Goal: Task Accomplishment & Management: Use online tool/utility

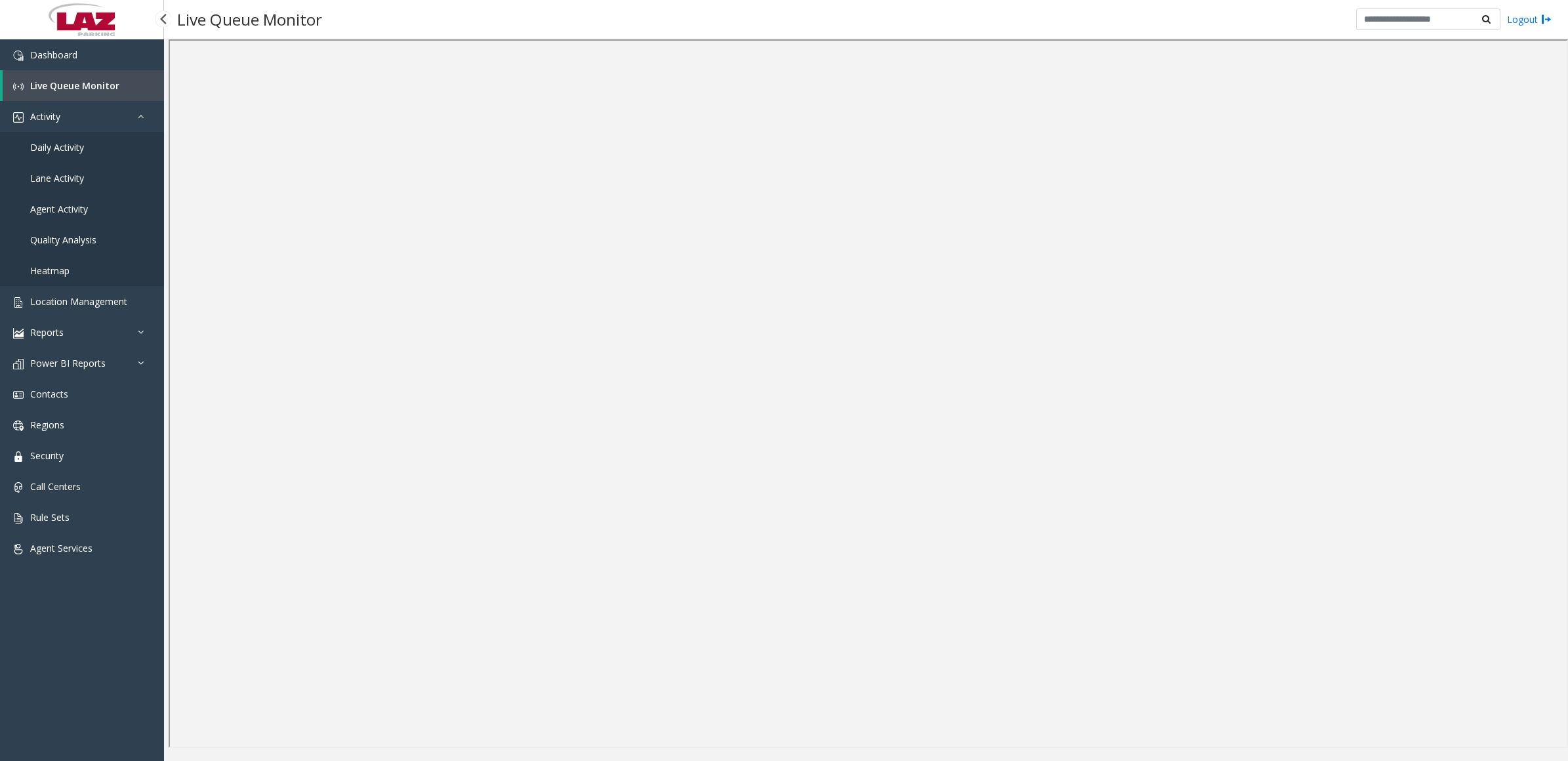
click at [44, 146] on span "Daily Activity" at bounding box center [57, 147] width 54 height 12
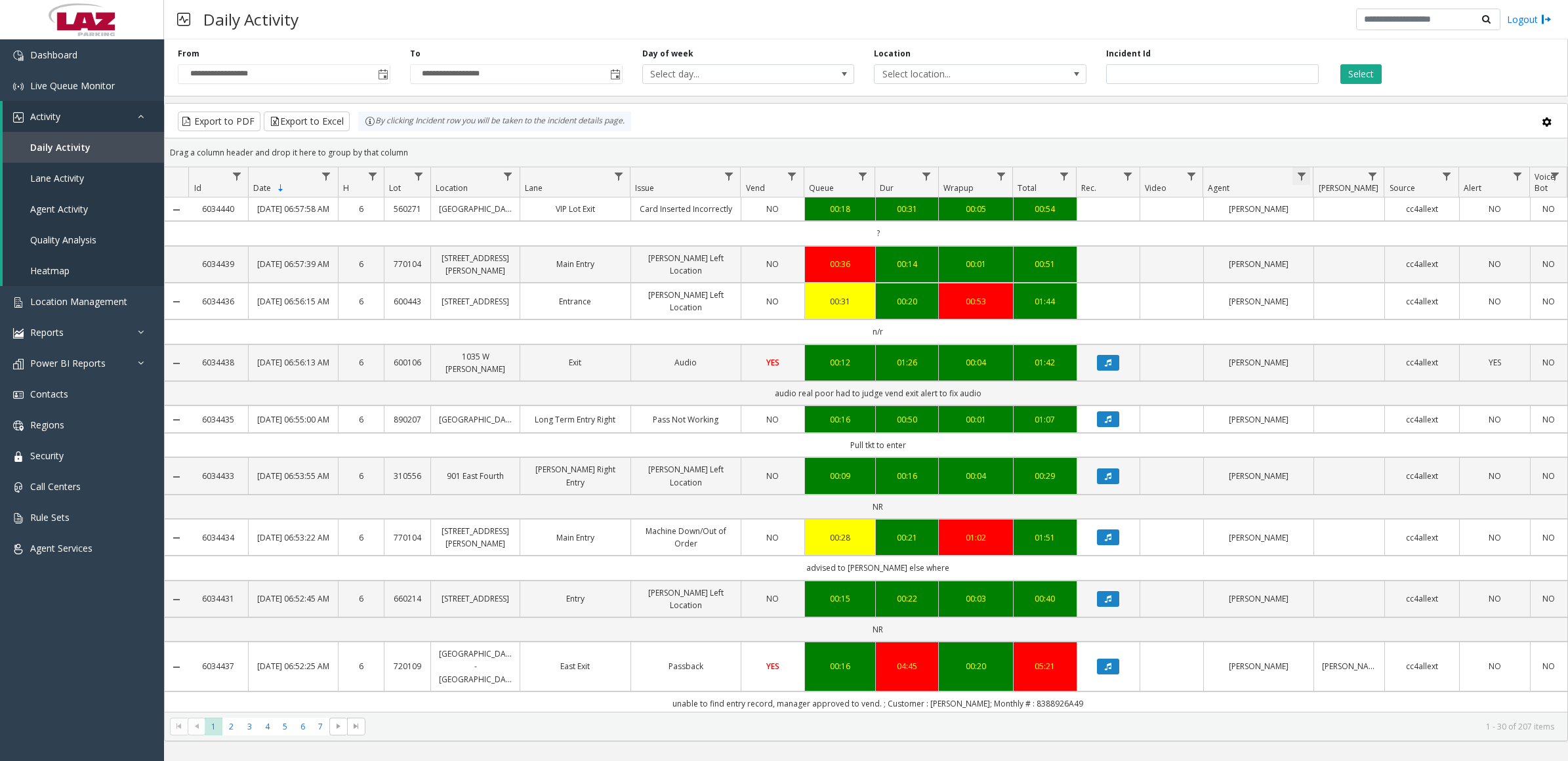
click at [1299, 172] on span "Data table" at bounding box center [1301, 176] width 10 height 10
click at [1314, 230] on input "Agent Filter" at bounding box center [1357, 233] width 111 height 23
type input "*******"
click button "Filter" at bounding box center [1387, 356] width 54 height 29
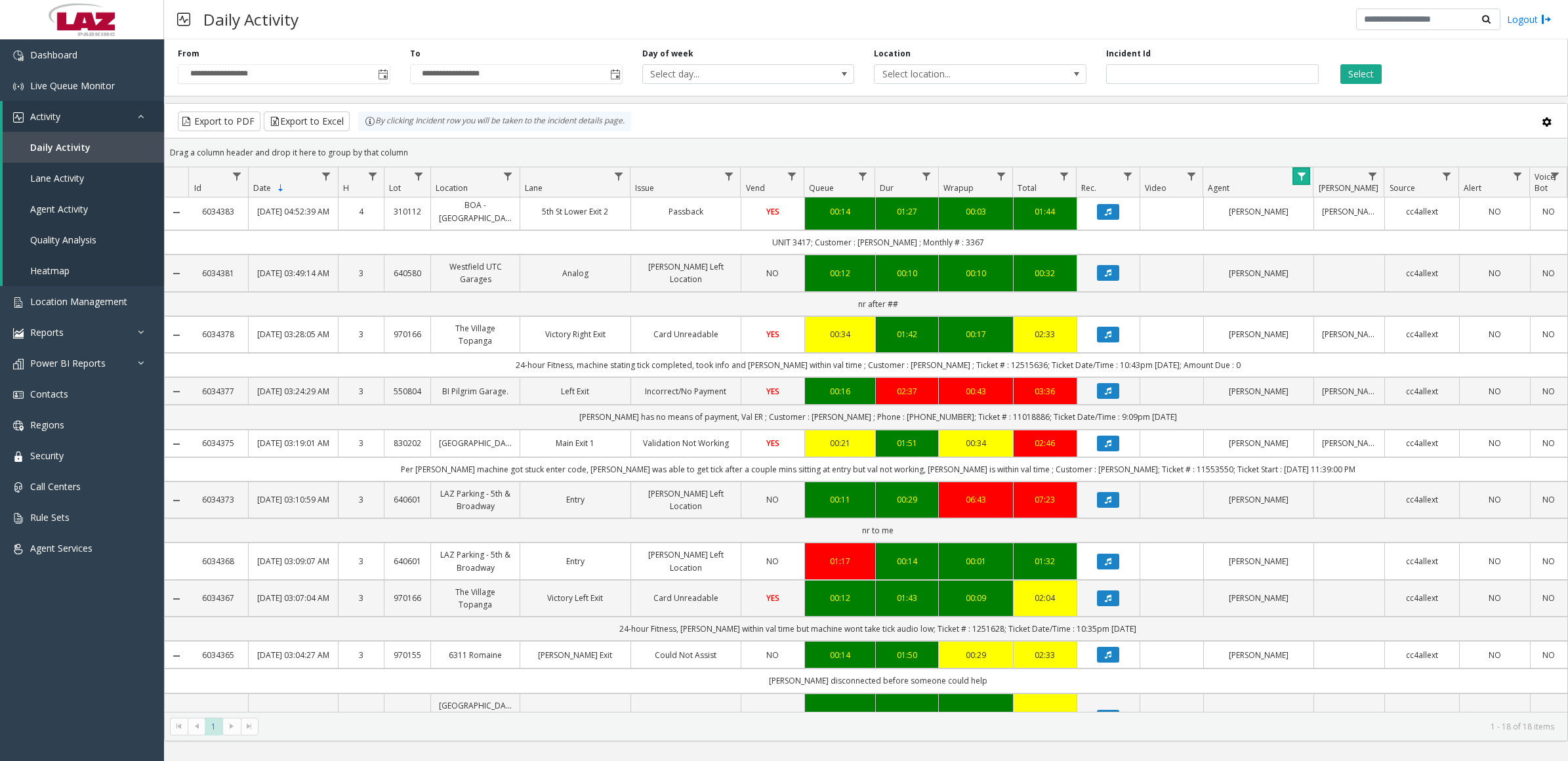
scroll to position [477, 0]
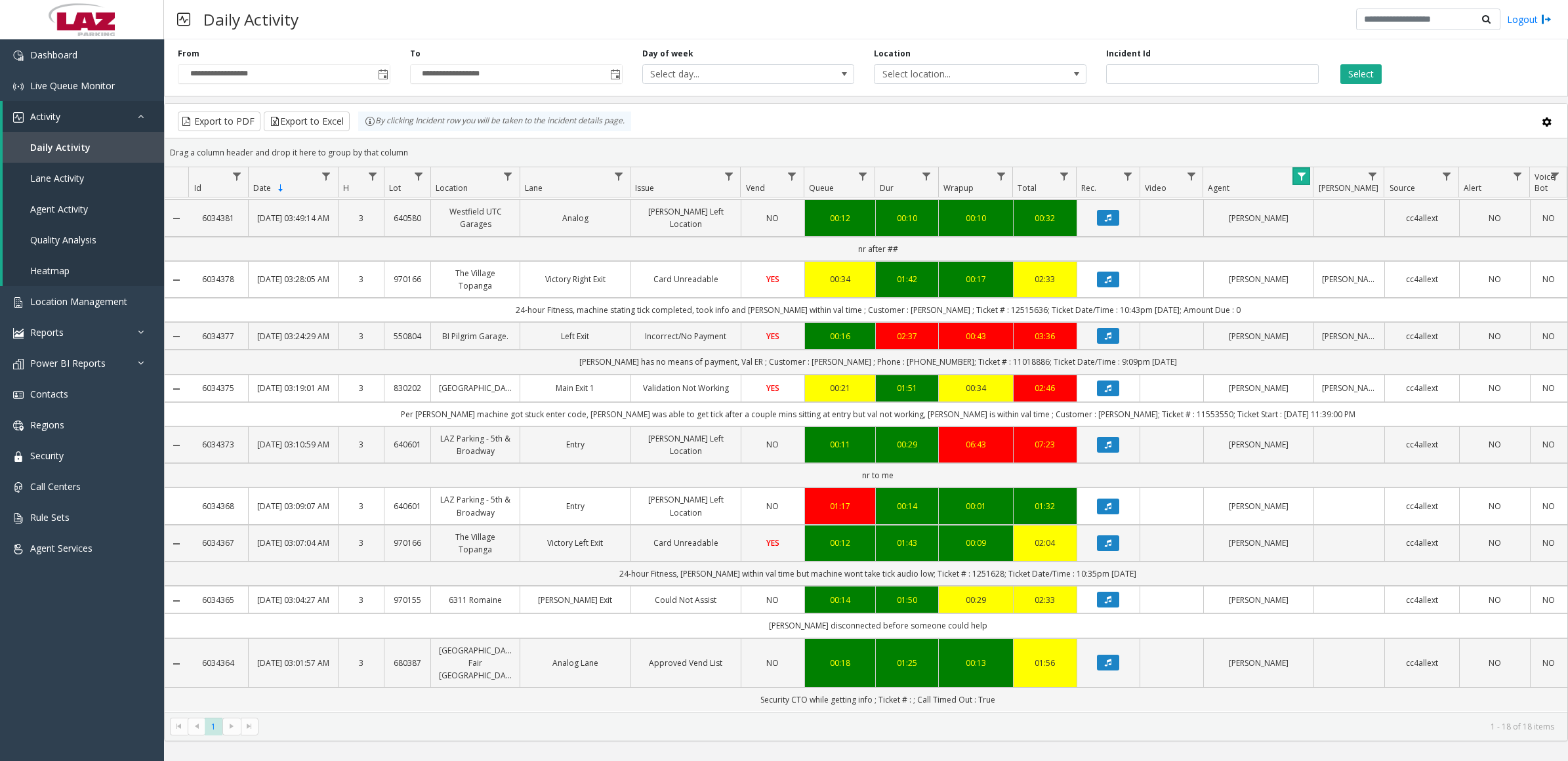
click at [1299, 174] on span "Data table" at bounding box center [1301, 176] width 10 height 10
click at [1326, 352] on button "Clear" at bounding box center [1329, 356] width 54 height 29
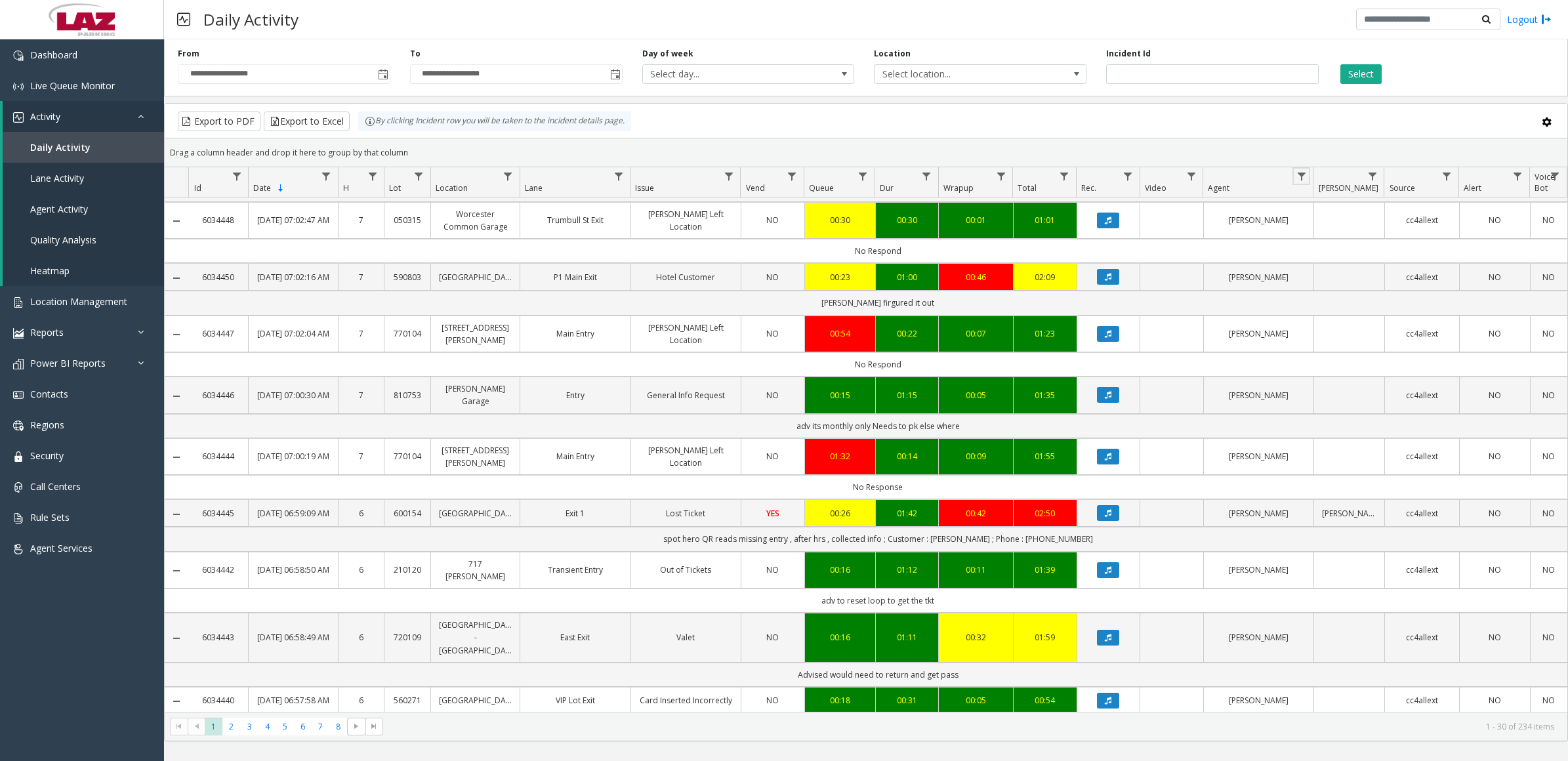
scroll to position [1271, 0]
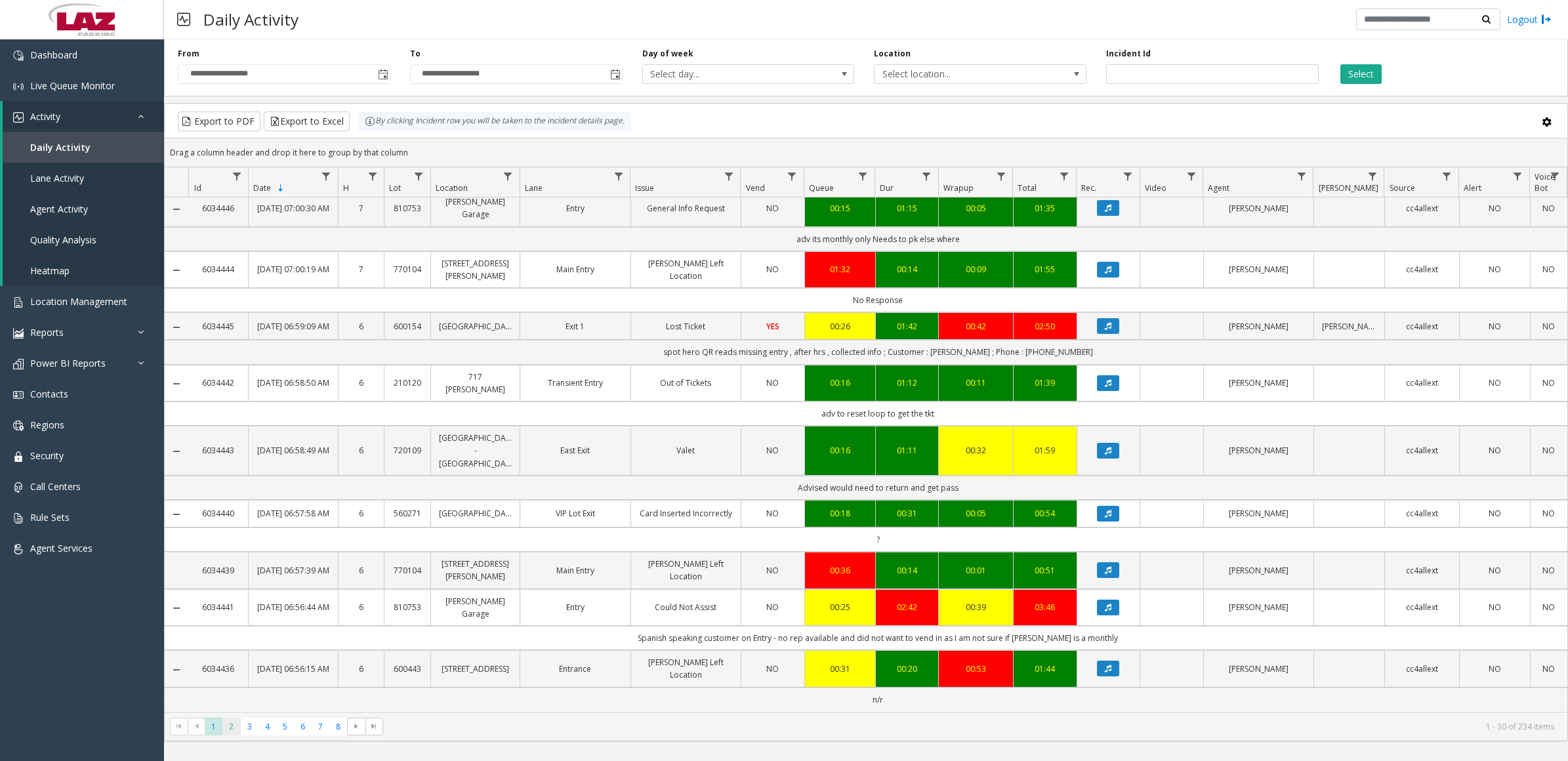
click at [230, 727] on span "2" at bounding box center [231, 727] width 18 height 18
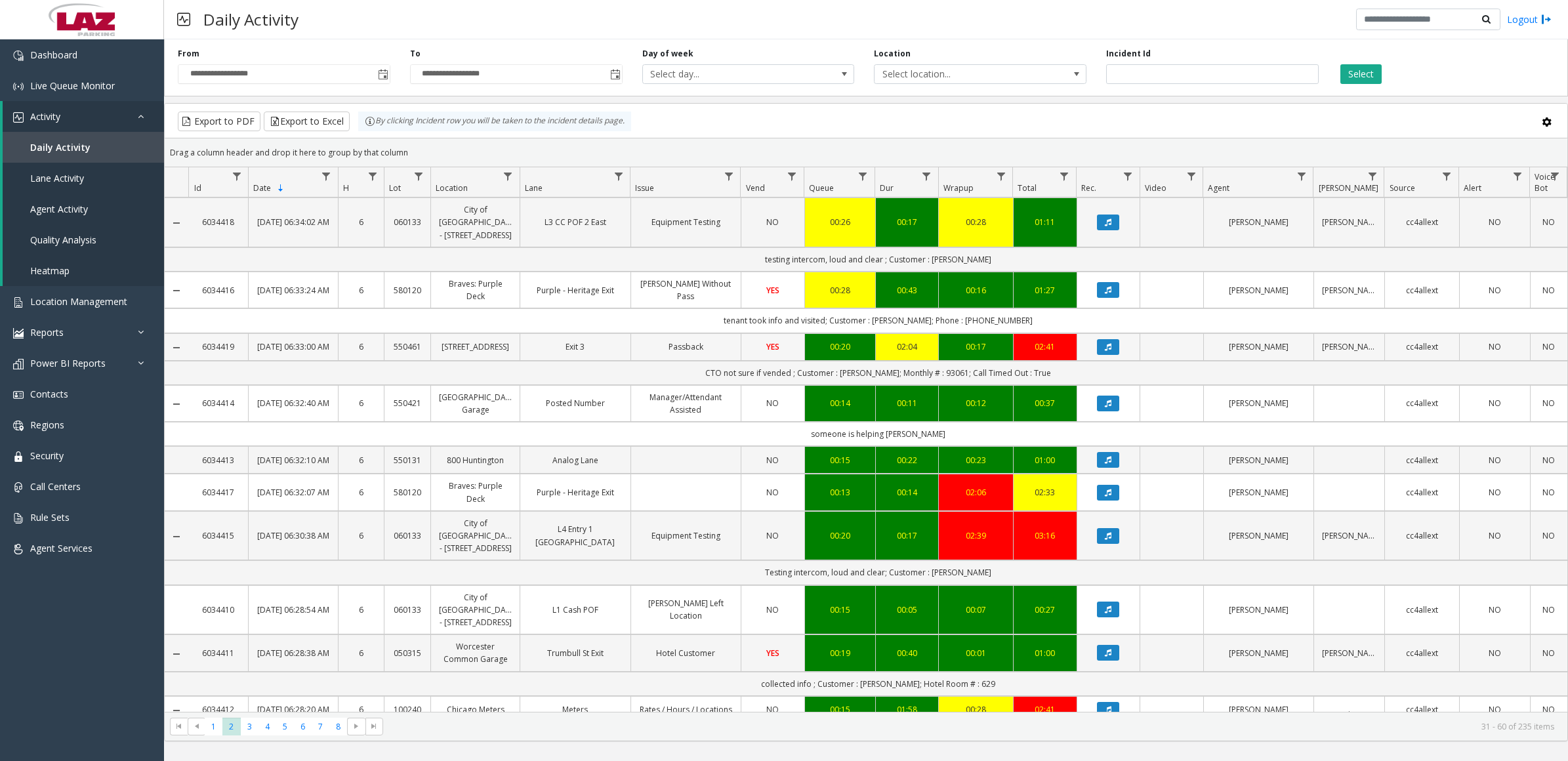
scroll to position [1222, 0]
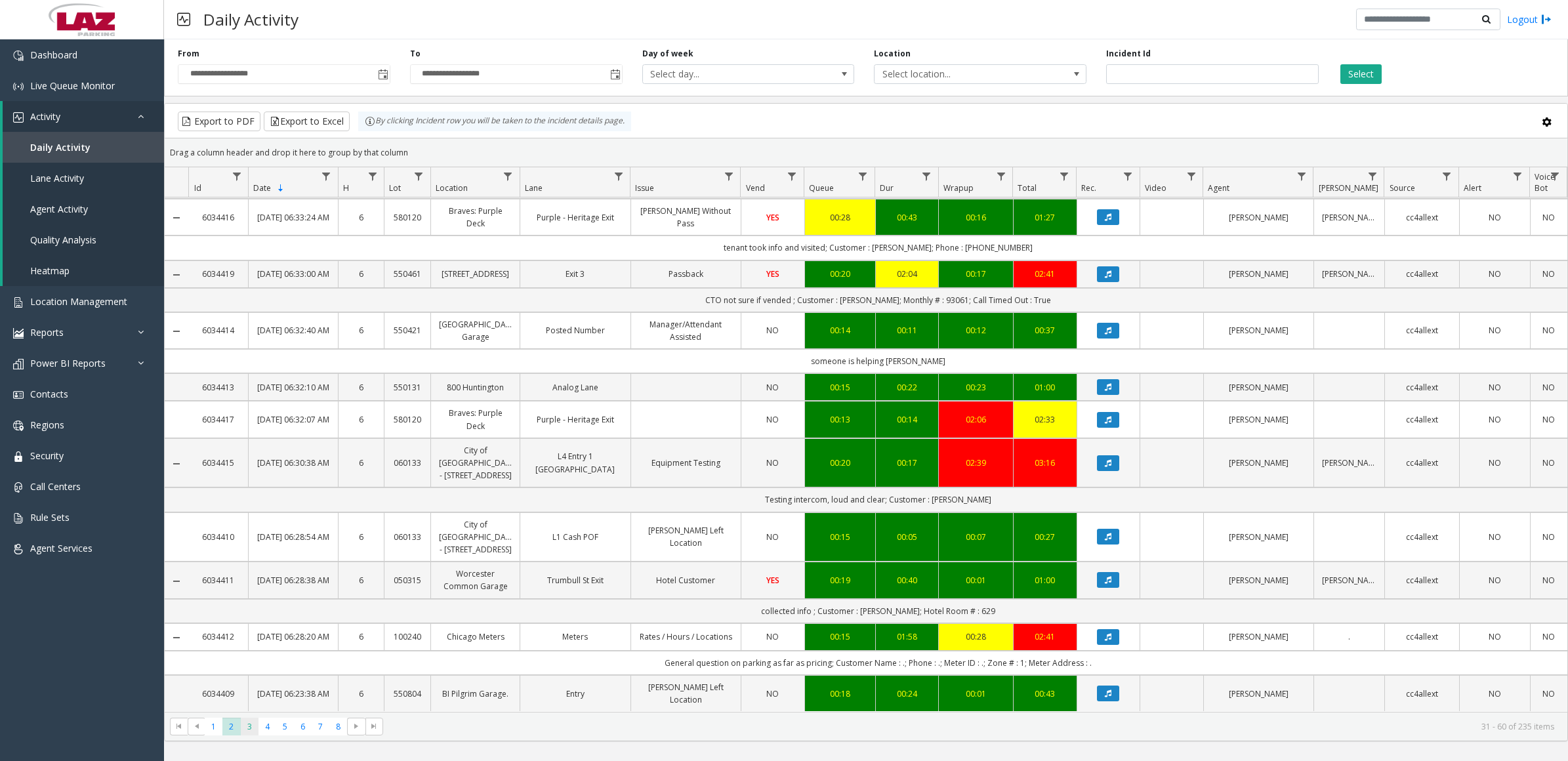
click at [250, 725] on span "3" at bounding box center [250, 727] width 18 height 18
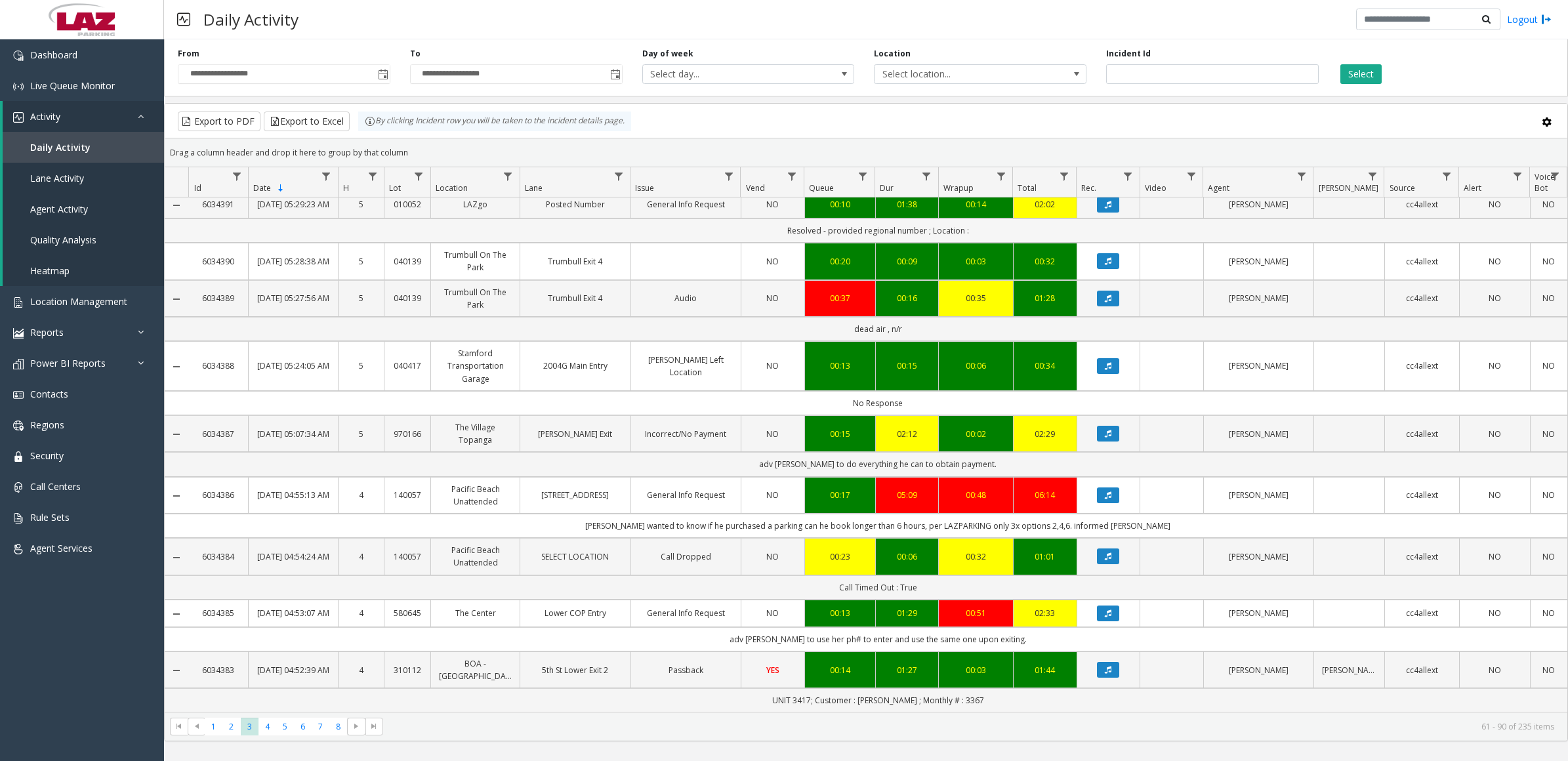
scroll to position [1210, 0]
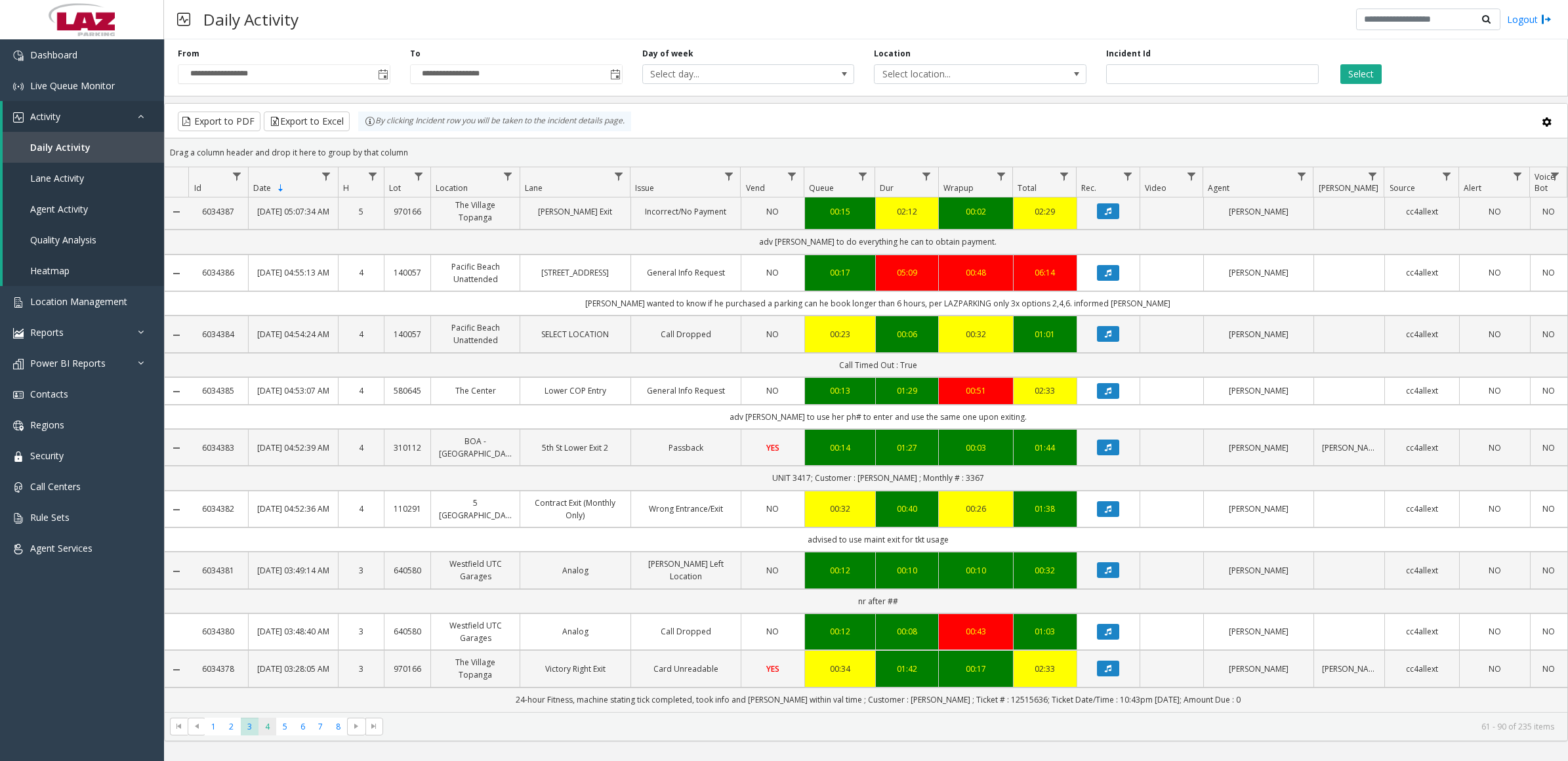
click at [265, 728] on span "4" at bounding box center [267, 727] width 18 height 18
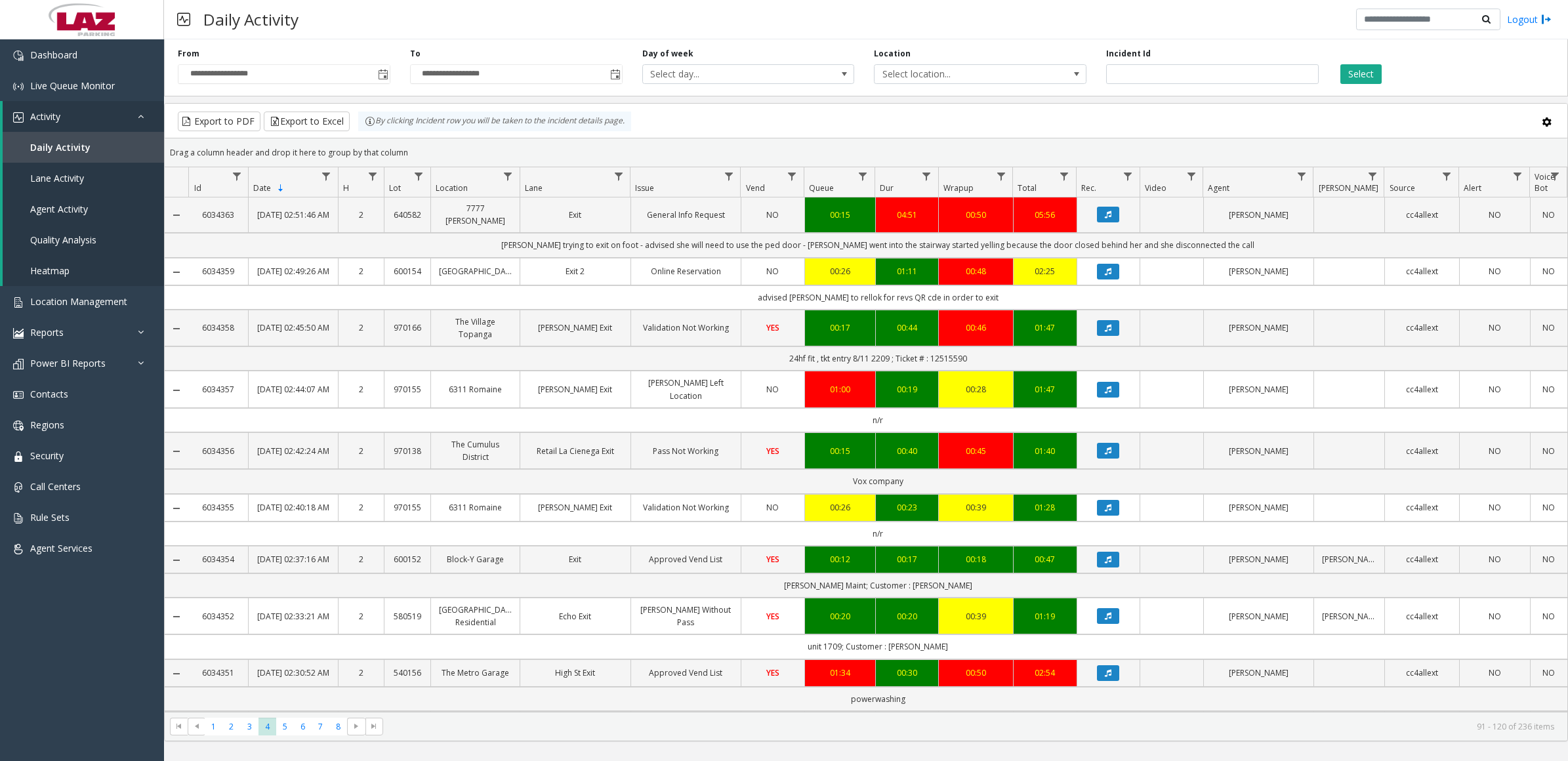
scroll to position [1271, 0]
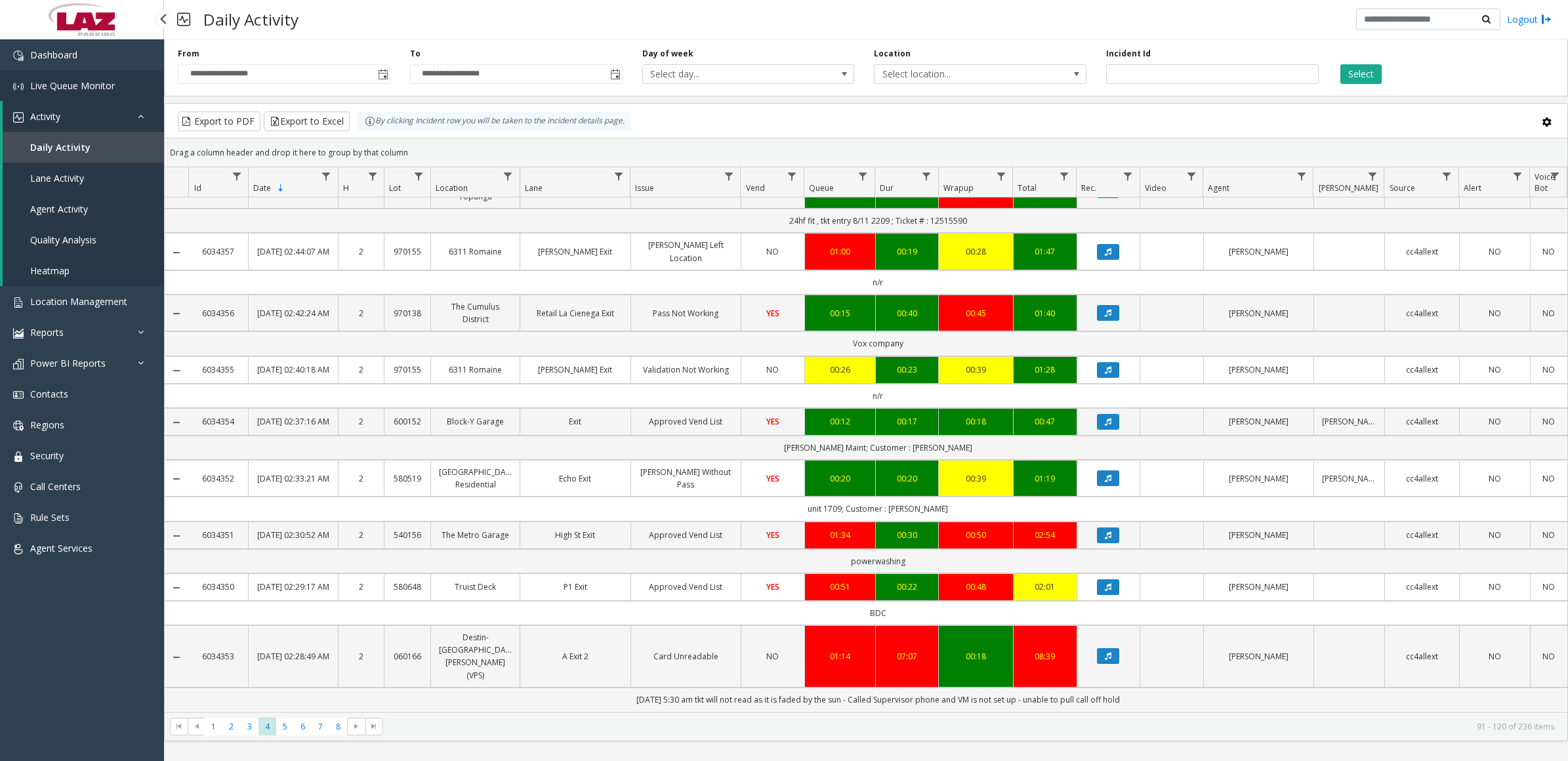
click at [92, 77] on link "Live Queue Monitor" at bounding box center [82, 85] width 164 height 31
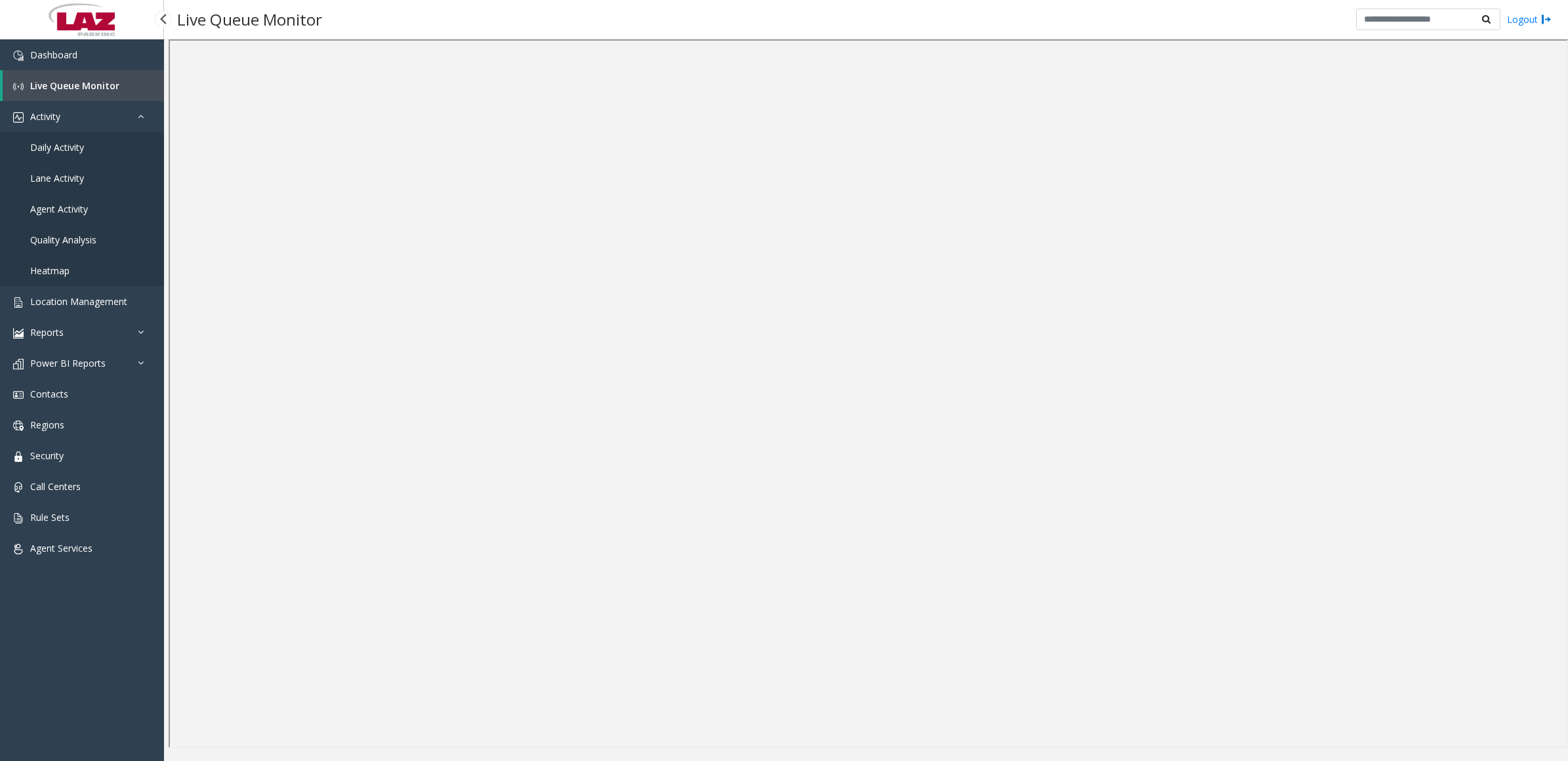
click at [24, 143] on link "Daily Activity" at bounding box center [82, 147] width 164 height 31
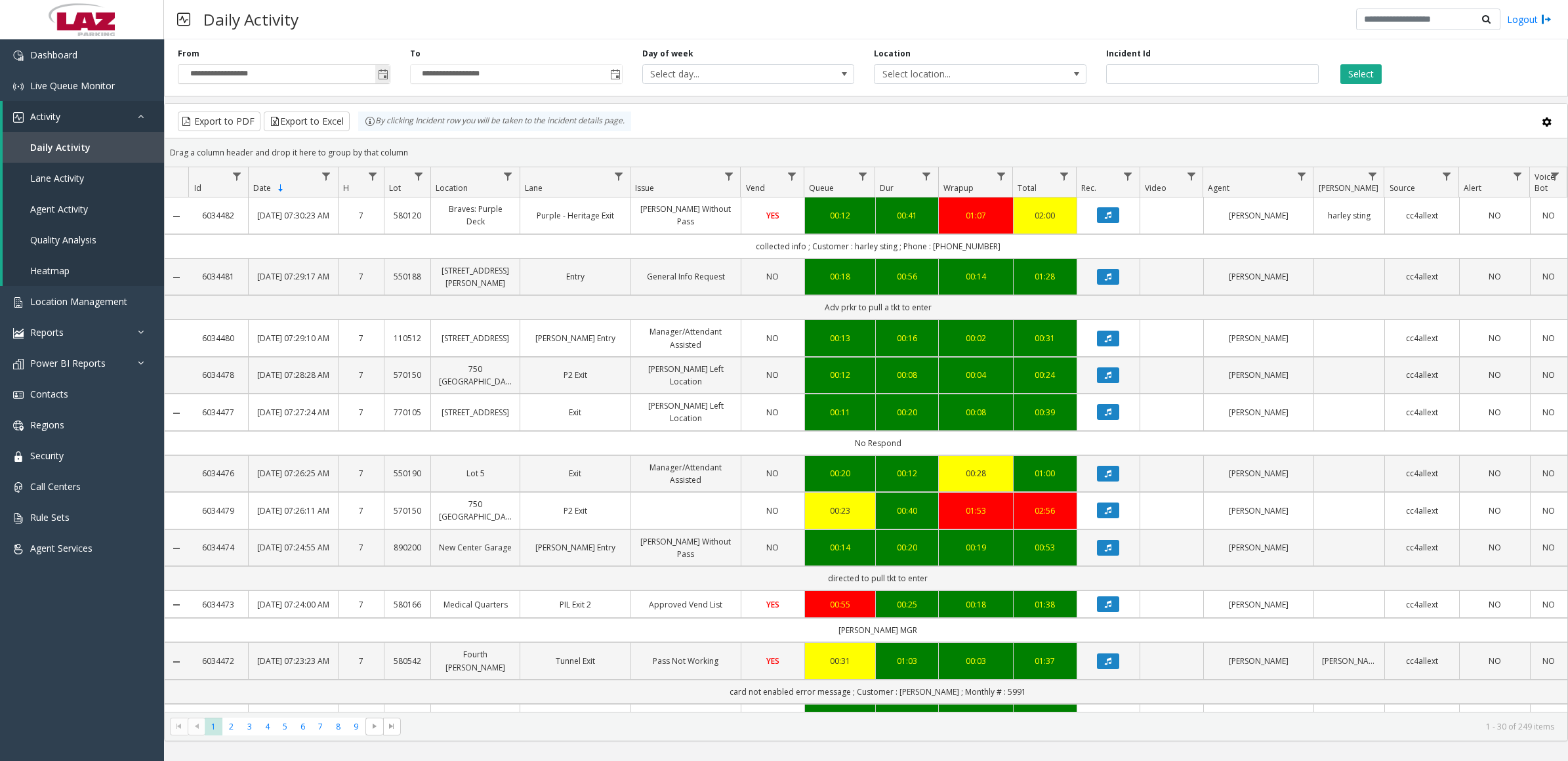
click at [382, 76] on span "Toggle popup" at bounding box center [383, 75] width 10 height 10
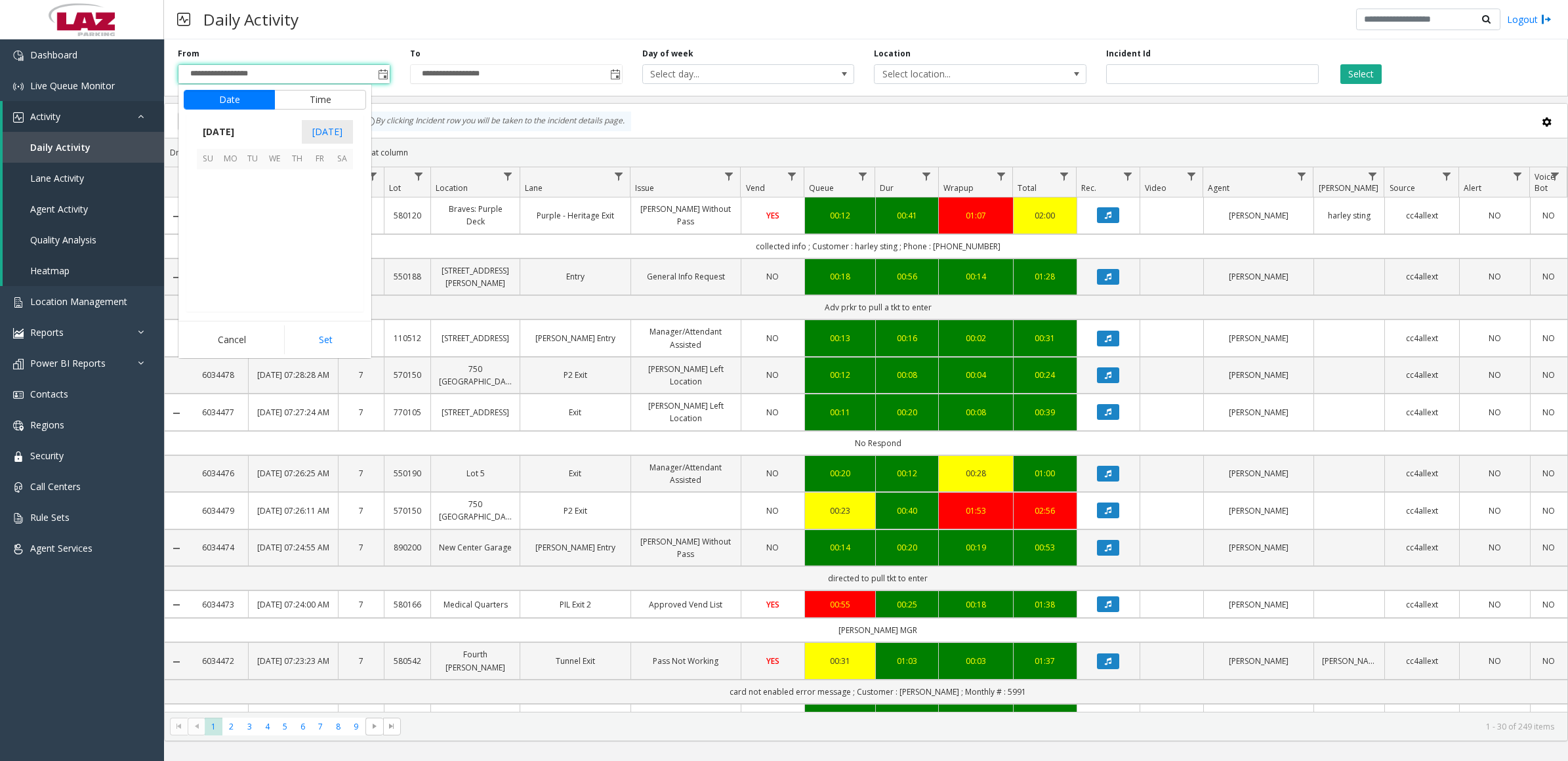
scroll to position [235151, 0]
click at [226, 227] on span "11" at bounding box center [230, 226] width 23 height 23
click at [217, 230] on li "10" at bounding box center [215, 227] width 46 height 20
click at [338, 248] on span "PM" at bounding box center [345, 247] width 14 height 12
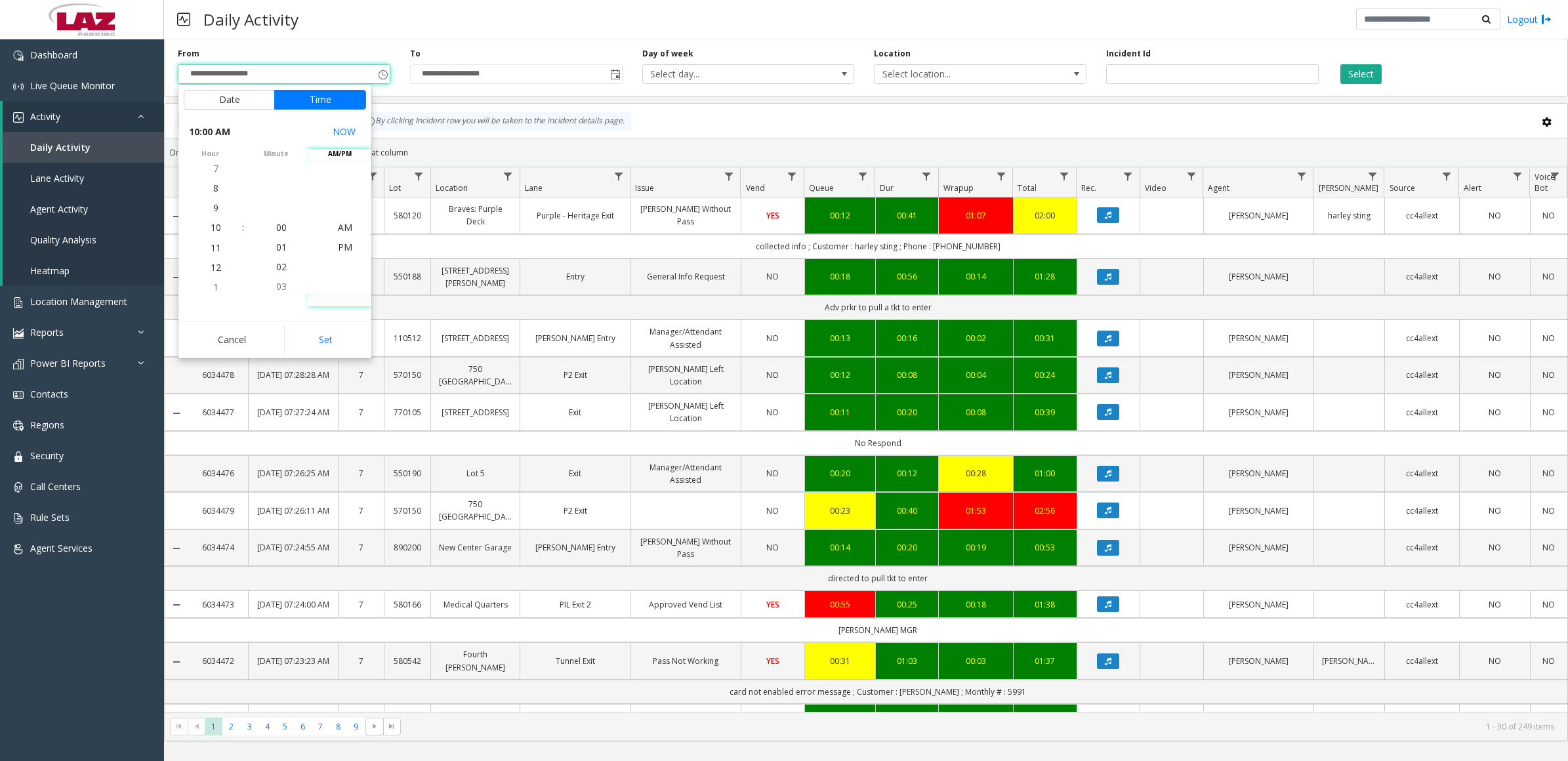
scroll to position [20, 0]
click at [341, 336] on button "Set" at bounding box center [325, 340] width 83 height 29
type input "**********"
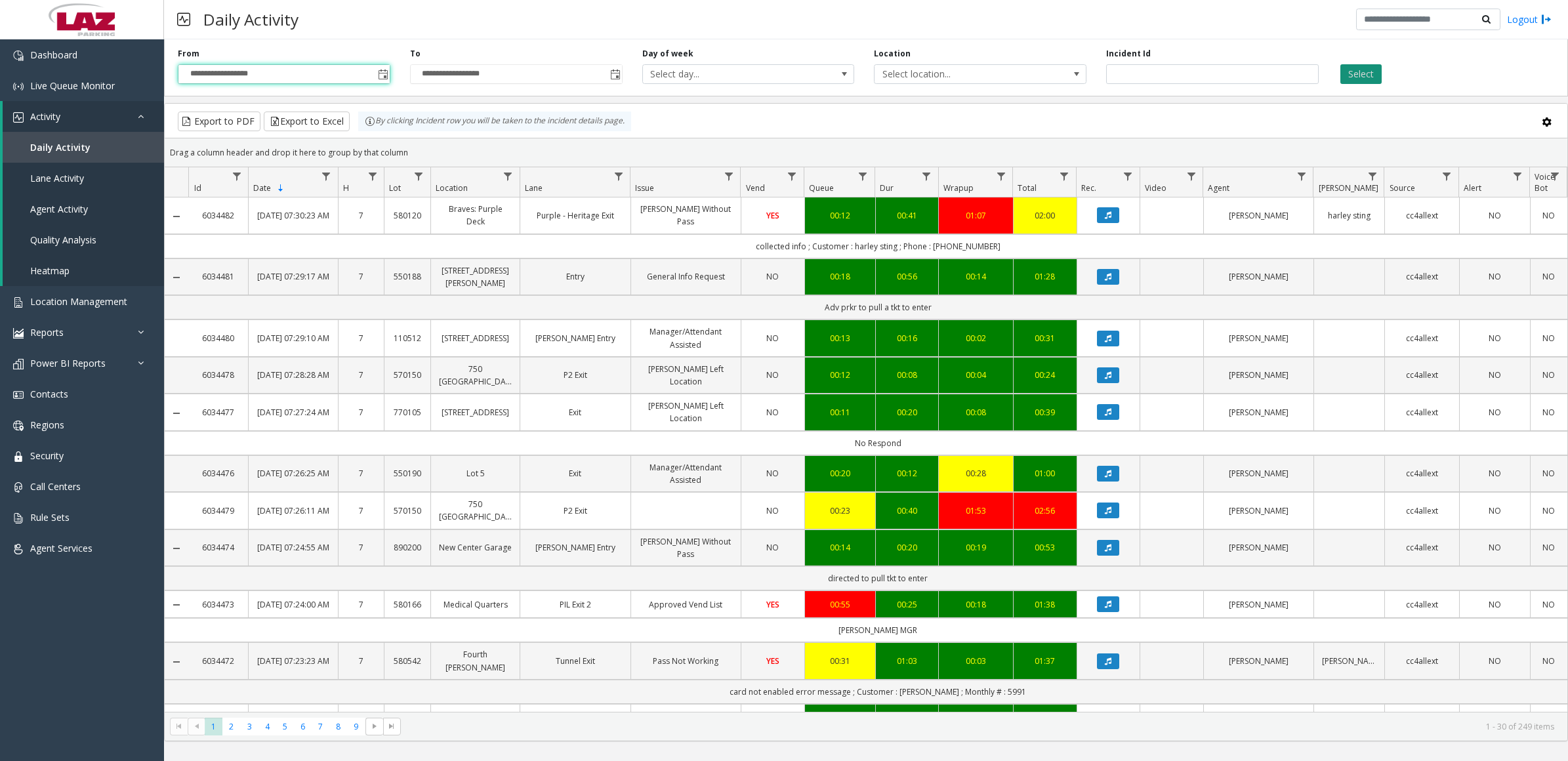
click at [1353, 83] on button "Select" at bounding box center [1361, 74] width 41 height 20
click at [933, 74] on span "Select location..." at bounding box center [959, 74] width 169 height 18
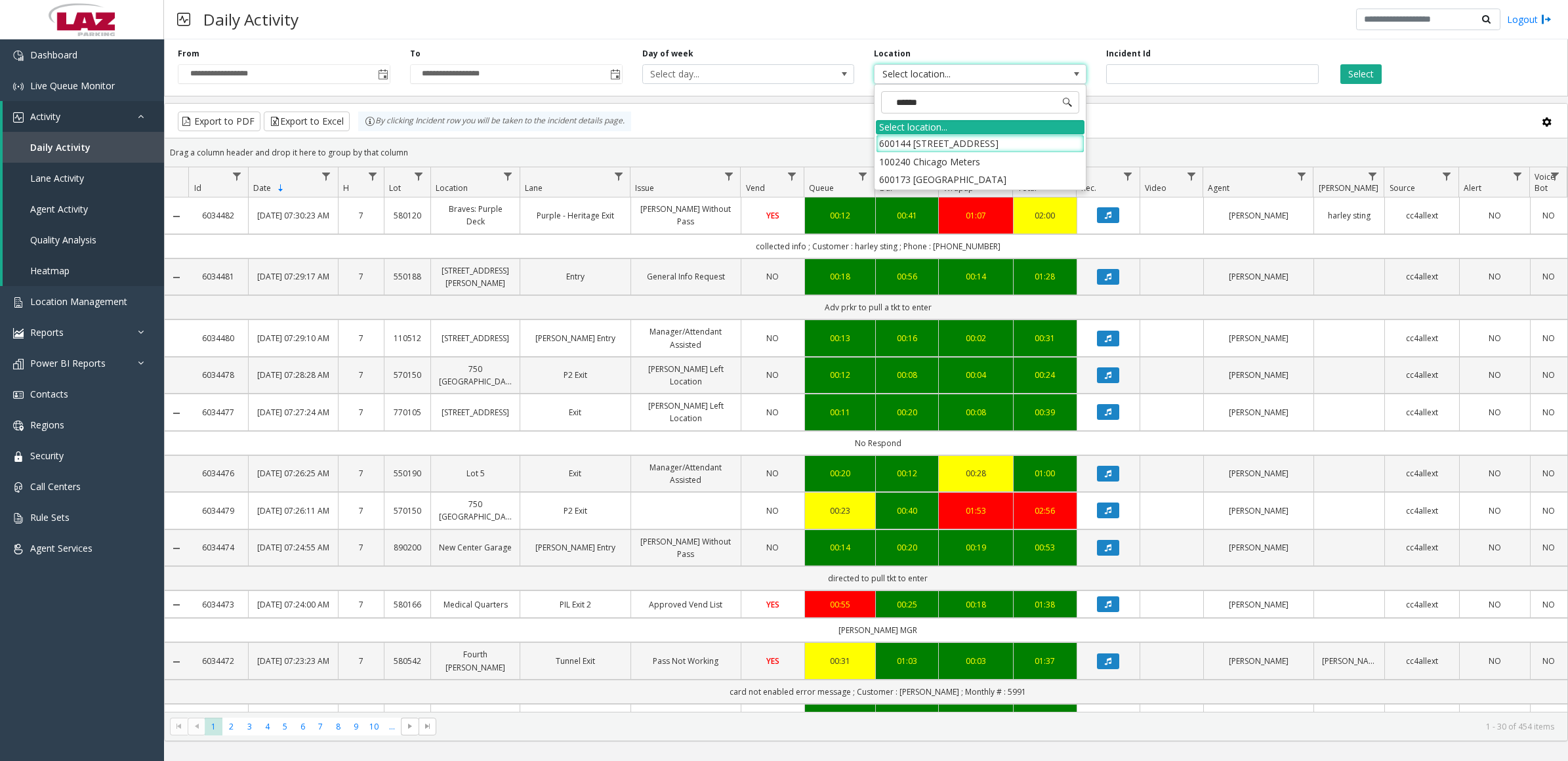
type input "*******"
click at [904, 166] on li "100240 Chicago Meters" at bounding box center [980, 162] width 209 height 18
click at [1356, 76] on button "Select" at bounding box center [1361, 74] width 41 height 20
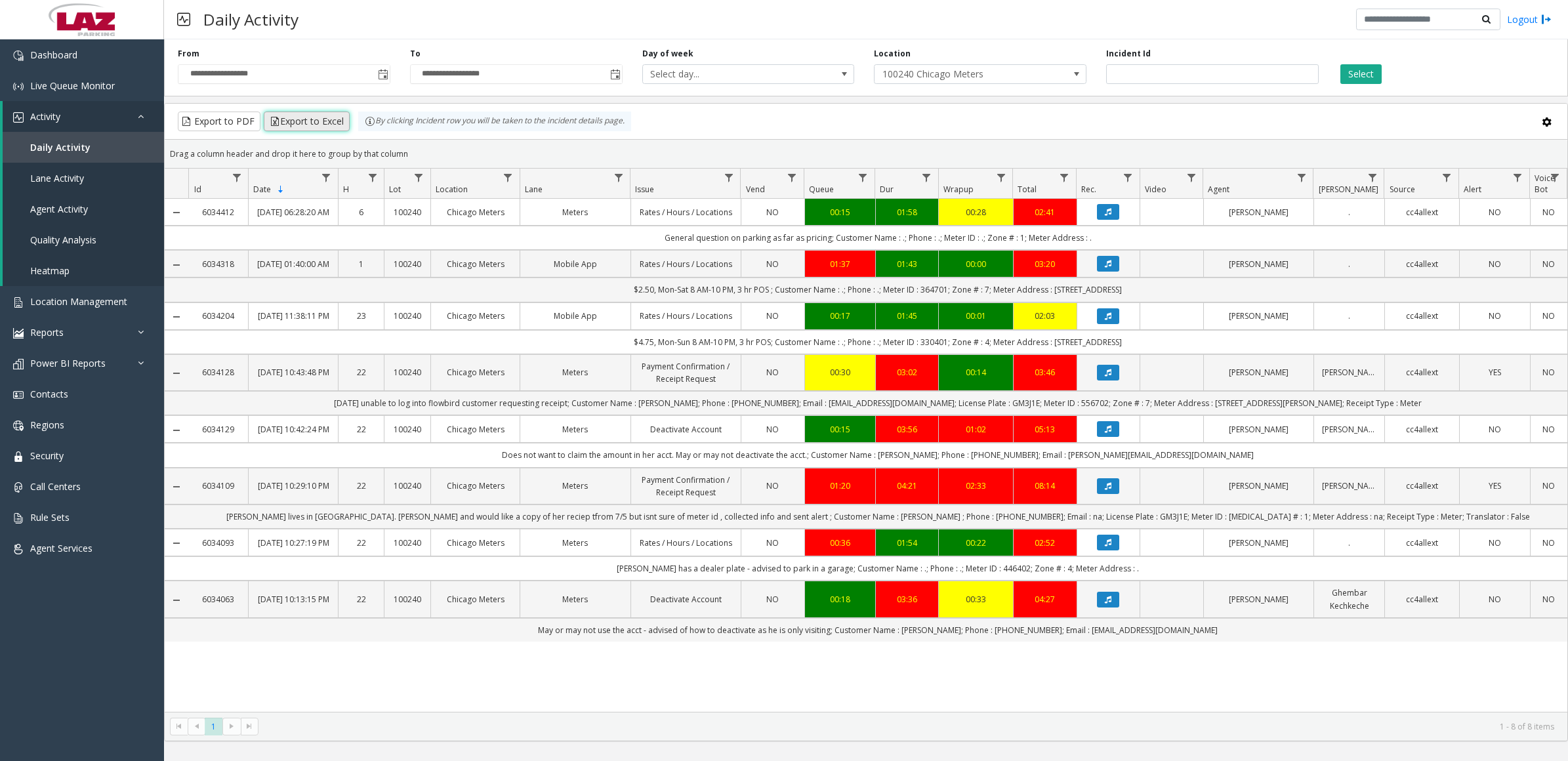
click at [314, 124] on button "Export to Excel" at bounding box center [307, 121] width 86 height 20
